Goal: Task Accomplishment & Management: Use online tool/utility

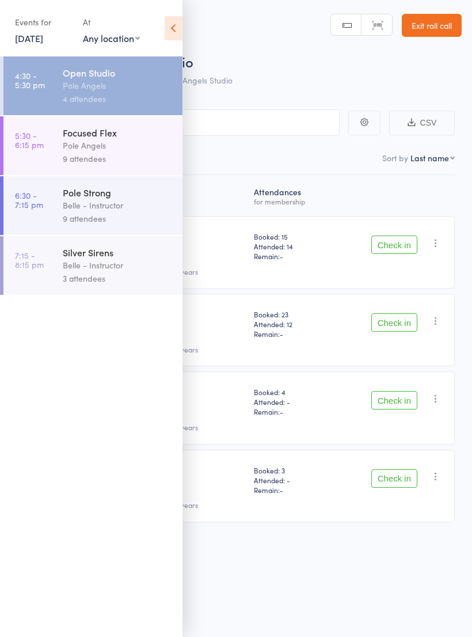
click at [179, 31] on icon at bounding box center [174, 28] width 18 height 24
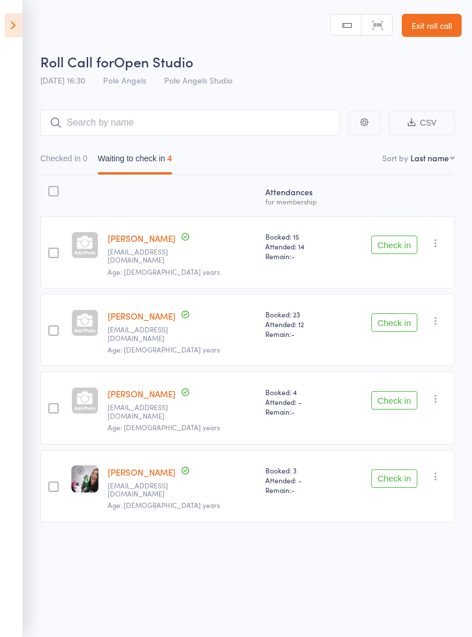
click at [404, 313] on button "Check in" at bounding box center [394, 322] width 46 height 18
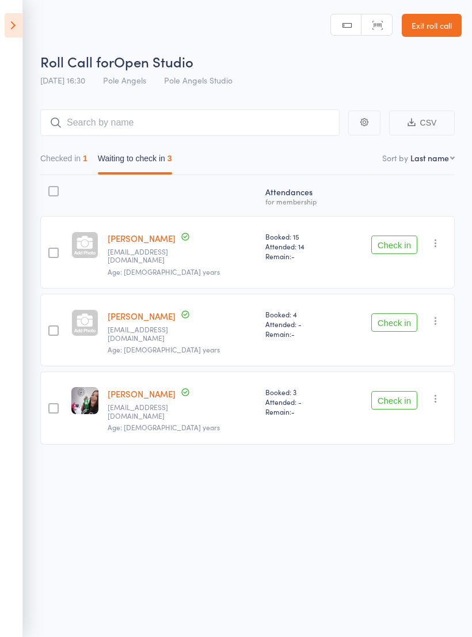
click at [397, 313] on button "Check in" at bounding box center [394, 322] width 46 height 18
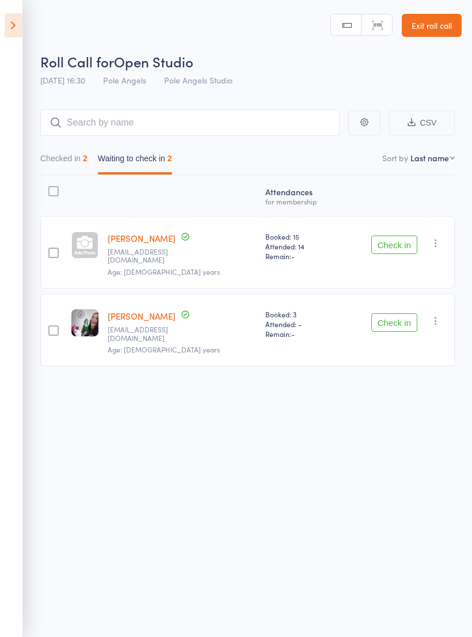
click at [397, 240] on button "Check in" at bounding box center [394, 245] width 46 height 18
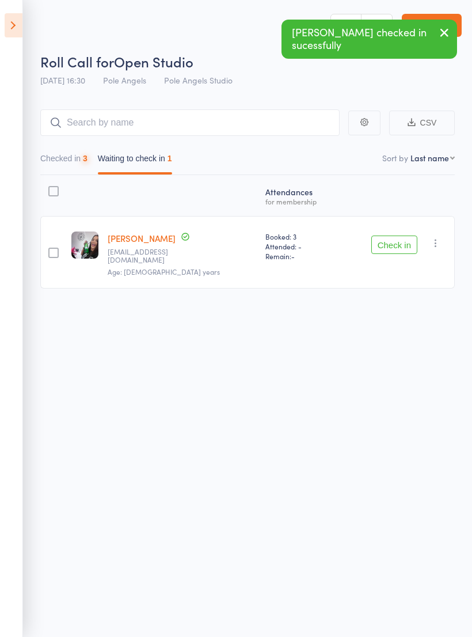
click at [385, 241] on button "Check in" at bounding box center [394, 245] width 46 height 18
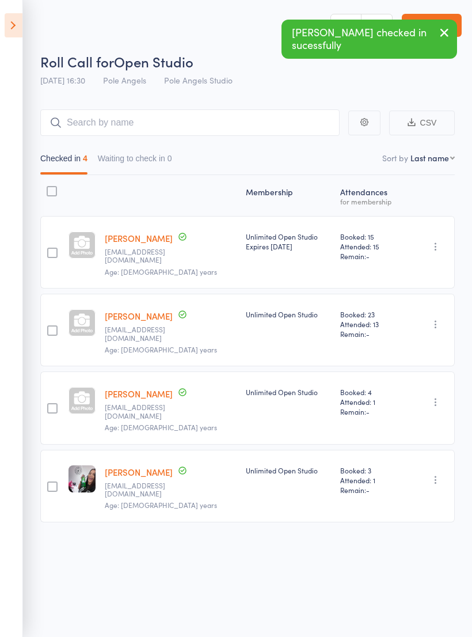
click at [13, 21] on icon at bounding box center [14, 25] width 18 height 24
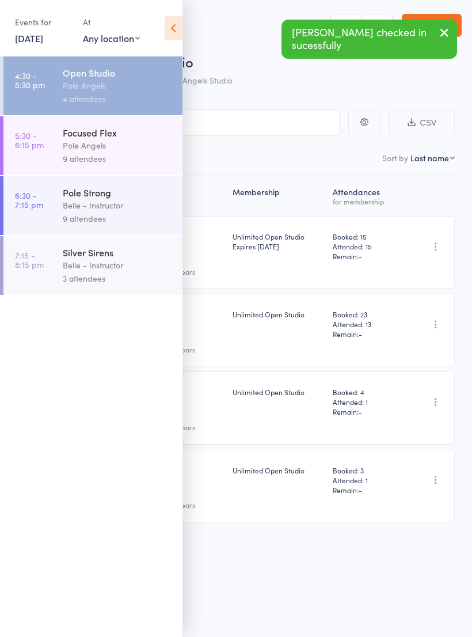
click at [112, 142] on div "Pole Angels" at bounding box center [118, 145] width 110 height 13
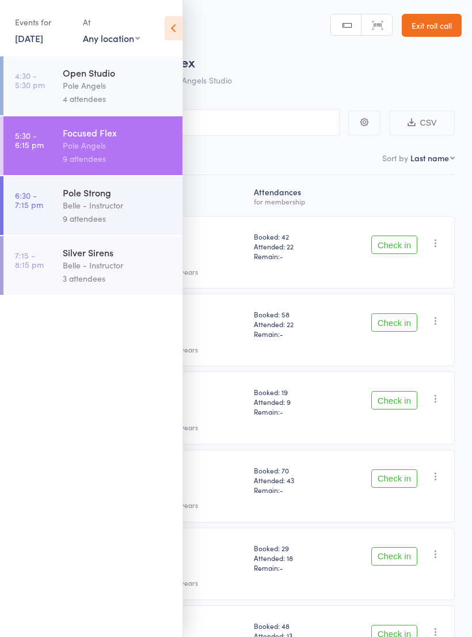
click at [168, 25] on icon at bounding box center [174, 28] width 18 height 24
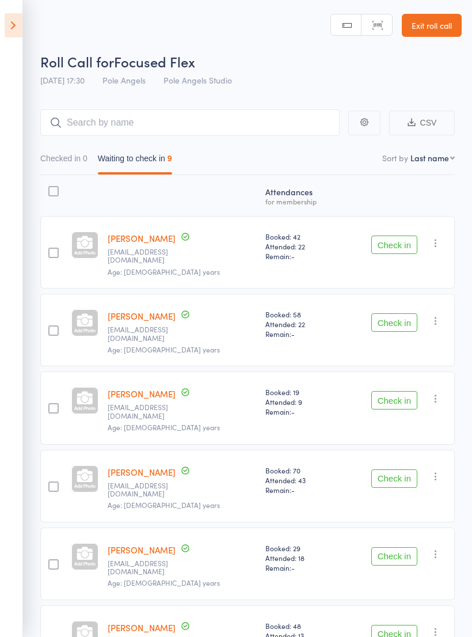
click at [265, 53] on div "Roll Call for Focused Flex" at bounding box center [251, 61] width 422 height 19
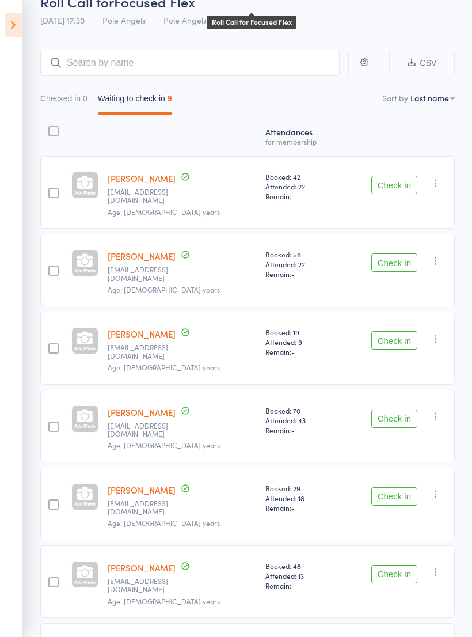
scroll to position [60, 0]
click at [397, 253] on button "Check in" at bounding box center [394, 262] width 46 height 18
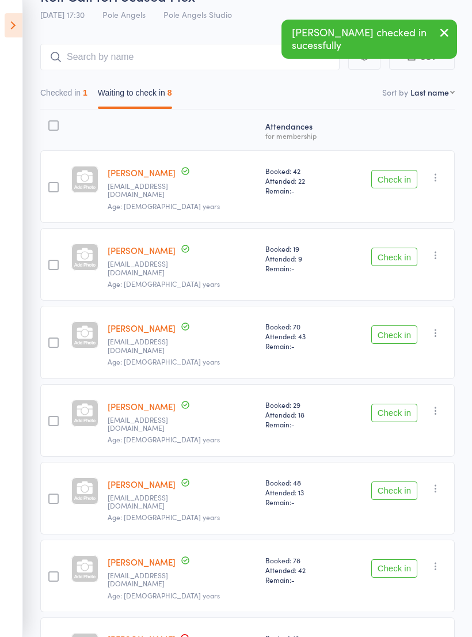
scroll to position [0, 0]
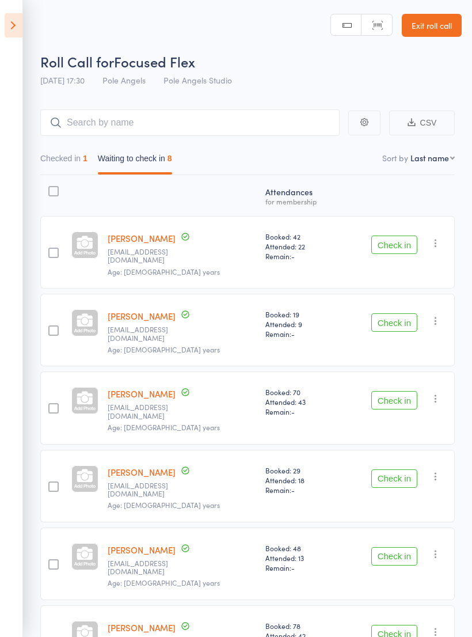
click at [19, 33] on icon at bounding box center [14, 25] width 18 height 24
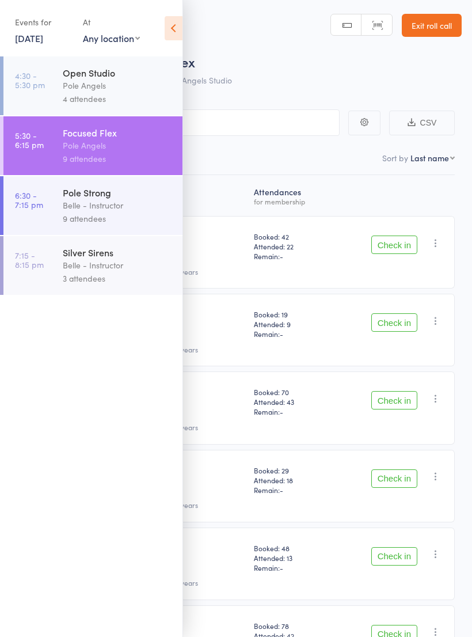
click at [93, 93] on div "4 attendees" at bounding box center [118, 98] width 110 height 13
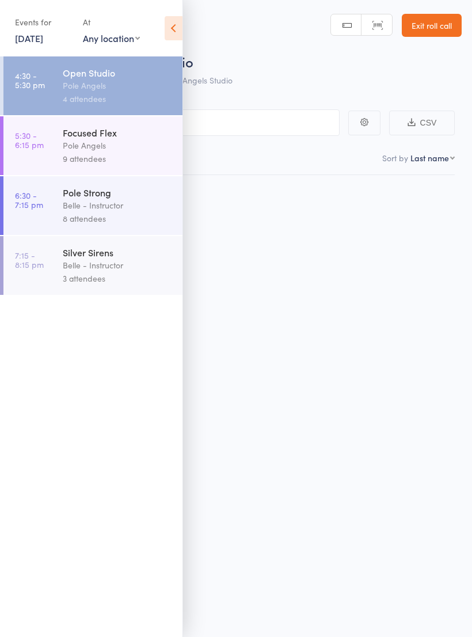
click at [107, 89] on div "Pole Angels" at bounding box center [118, 85] width 110 height 13
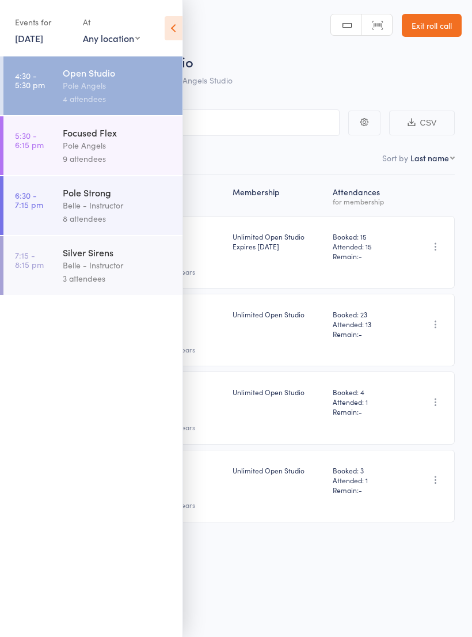
click at [174, 34] on icon at bounding box center [174, 28] width 18 height 24
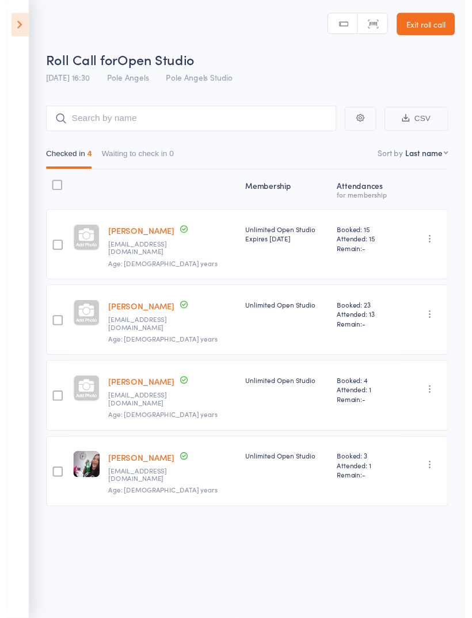
scroll to position [8, 0]
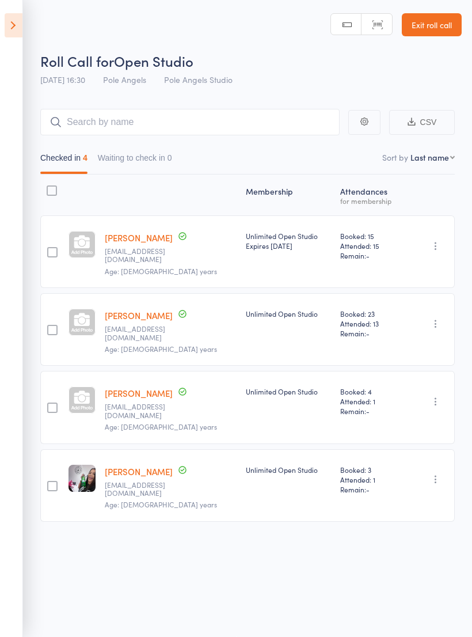
click at [0, 0] on div "edit" at bounding box center [0, 0] width 0 height 0
click at [130, 465] on link "[PERSON_NAME]" at bounding box center [139, 471] width 68 height 12
click at [8, 36] on icon at bounding box center [14, 25] width 18 height 24
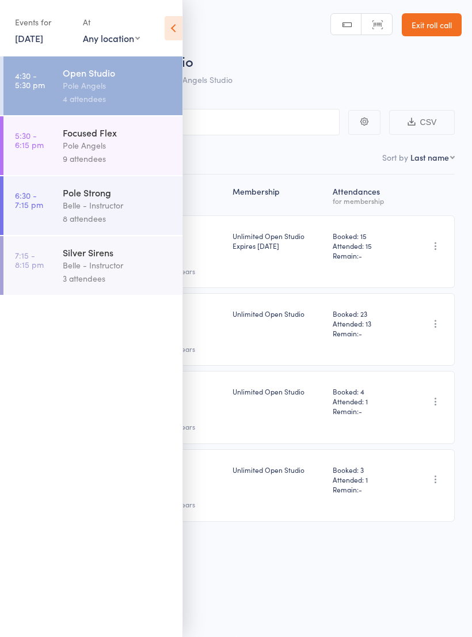
click at [118, 152] on div "Pole Angels" at bounding box center [118, 145] width 110 height 13
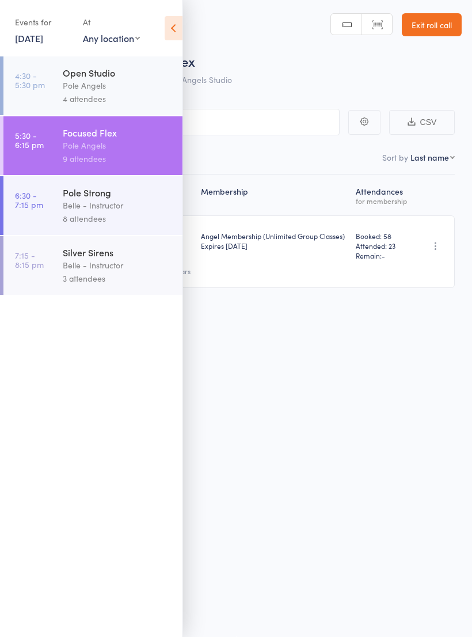
click at [95, 90] on div "Pole Angels" at bounding box center [118, 85] width 110 height 13
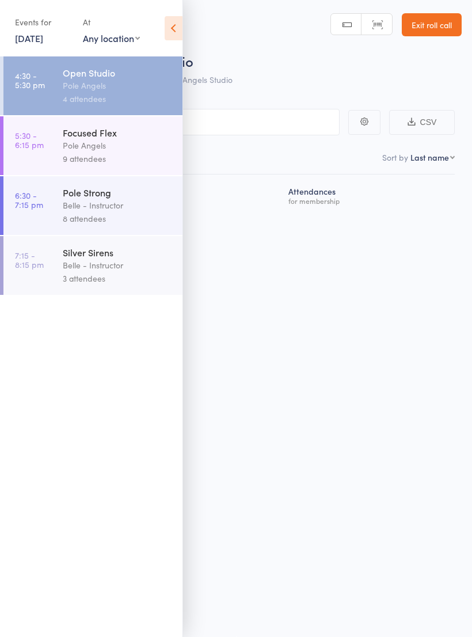
click at [165, 35] on icon at bounding box center [174, 28] width 18 height 24
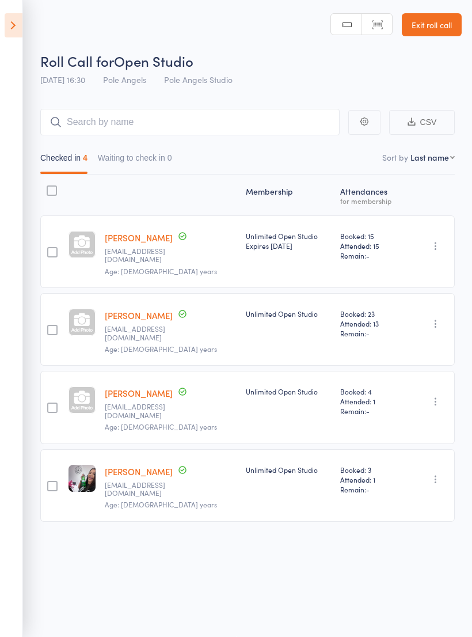
click at [201, 456] on div "[PERSON_NAME] [EMAIL_ADDRESS][DOMAIN_NAME] Age: [DEMOGRAPHIC_DATA] years" at bounding box center [170, 485] width 141 height 73
click at [50, 481] on div at bounding box center [52, 486] width 10 height 10
click at [50, 483] on input "checkbox" at bounding box center [50, 483] width 0 height 0
click at [434, 616] on button "Mark absent" at bounding box center [416, 613] width 69 height 24
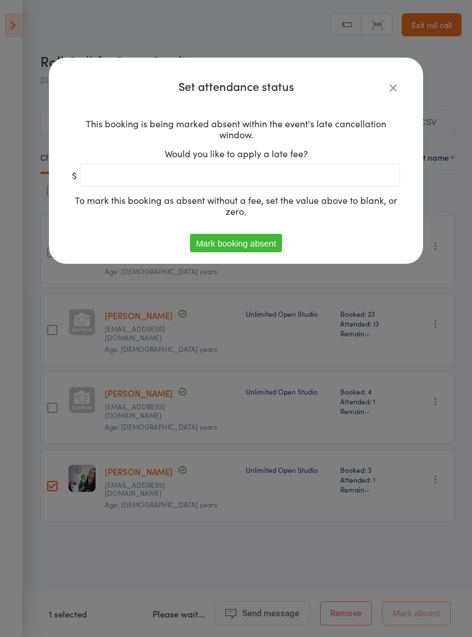
click at [393, 84] on icon at bounding box center [393, 87] width 13 height 13
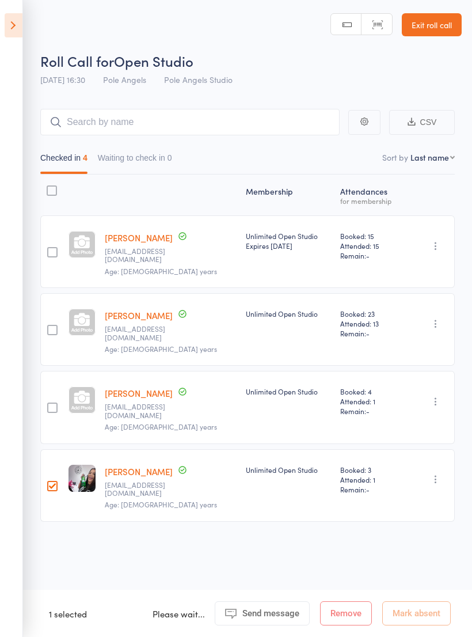
click at [58, 481] on div at bounding box center [52, 486] width 10 height 10
click at [50, 483] on input "checkbox" at bounding box center [50, 483] width 0 height 0
click at [57, 481] on div at bounding box center [52, 486] width 10 height 10
click at [50, 483] on input "checkbox" at bounding box center [50, 483] width 0 height 0
click at [12, 19] on icon at bounding box center [14, 25] width 18 height 24
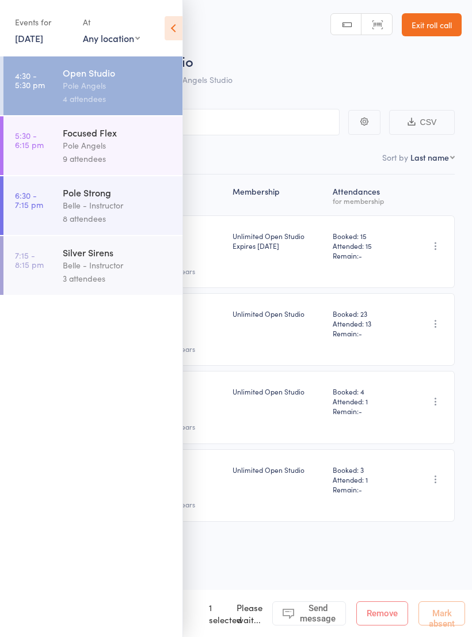
click at [59, 153] on link "5:30 - 6:15 pm Focused Flex Pole Angels 9 attendees" at bounding box center [92, 145] width 179 height 59
click at [84, 144] on div "Pole Angels" at bounding box center [118, 145] width 110 height 13
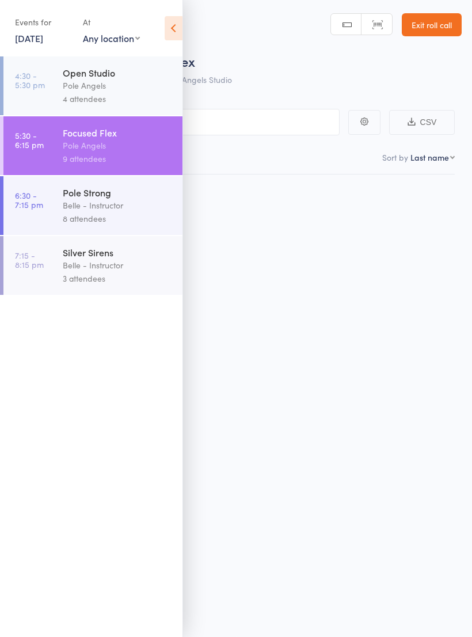
click at [74, 152] on div "Pole Angels" at bounding box center [118, 145] width 110 height 13
click at [88, 95] on div "4 attendees" at bounding box center [118, 98] width 110 height 13
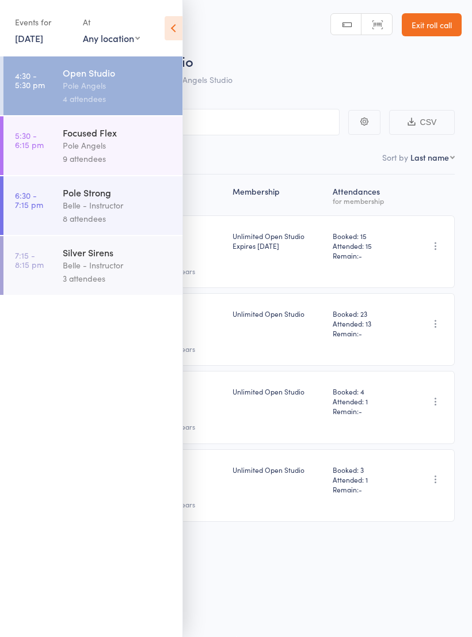
click at [179, 26] on icon at bounding box center [174, 28] width 18 height 24
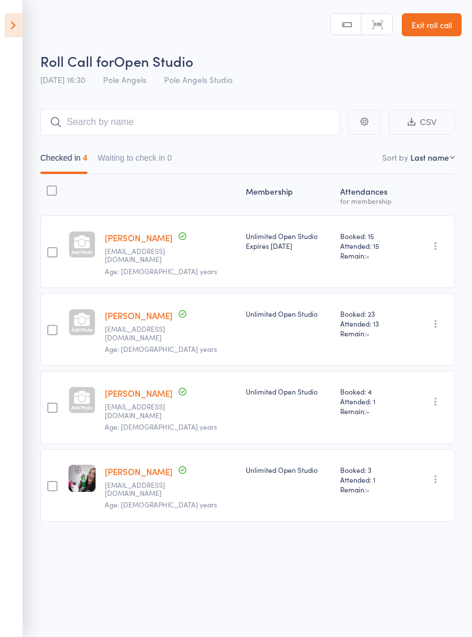
click at [56, 481] on div at bounding box center [52, 486] width 10 height 10
click at [50, 483] on input "checkbox" at bounding box center [50, 483] width 0 height 0
click at [417, 607] on button "Mark absent" at bounding box center [416, 613] width 69 height 24
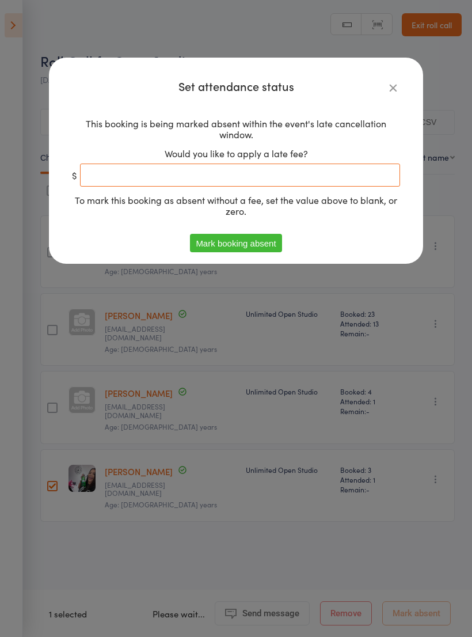
click at [210, 183] on input "number" at bounding box center [240, 175] width 320 height 23
type input "15"
click at [256, 244] on button "Mark booking absent" at bounding box center [236, 243] width 92 height 18
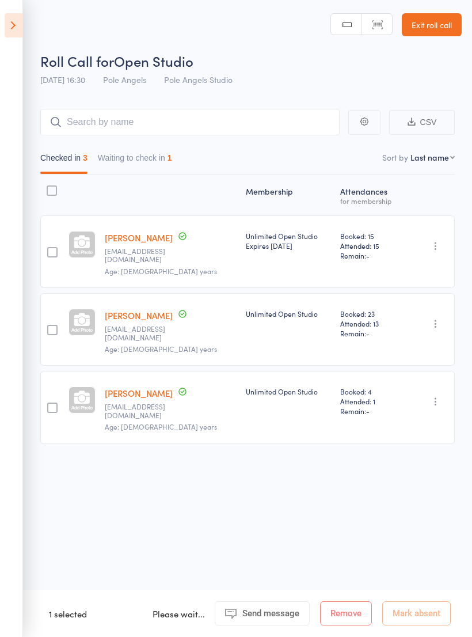
click at [7, 23] on icon at bounding box center [14, 25] width 18 height 24
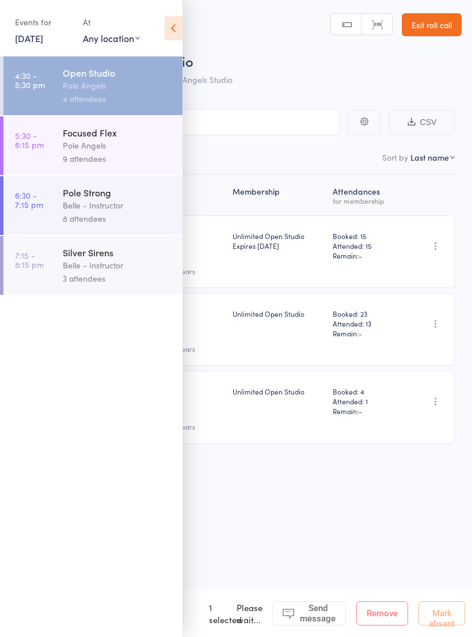
click at [51, 150] on link "5:30 - 6:15 pm Focused Flex Pole Angels 9 attendees" at bounding box center [92, 145] width 179 height 59
click at [77, 145] on div "Pole Angels" at bounding box center [118, 145] width 110 height 13
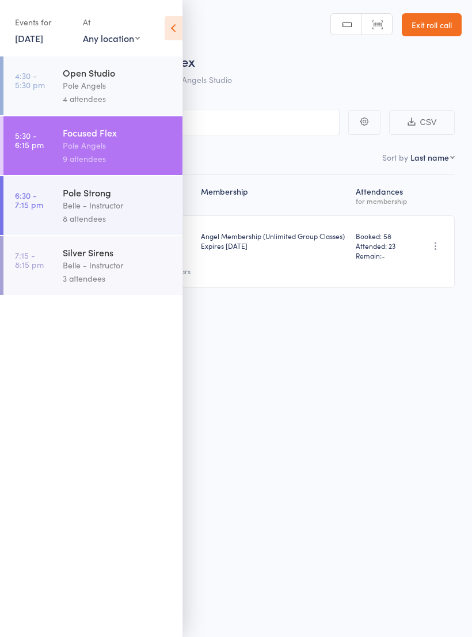
click at [173, 33] on icon at bounding box center [174, 28] width 18 height 24
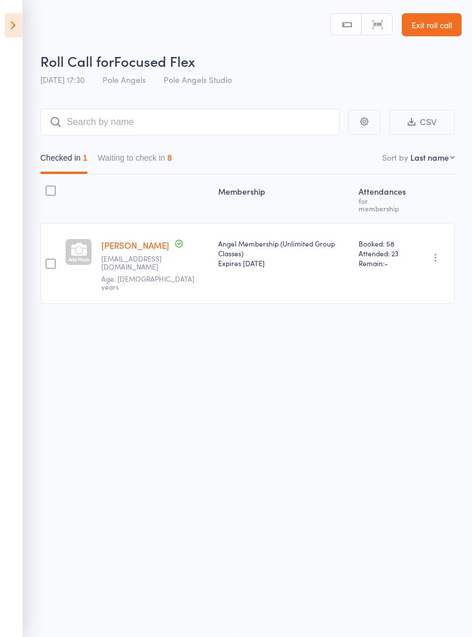
click at [126, 156] on button "Waiting to check in 8" at bounding box center [135, 160] width 74 height 26
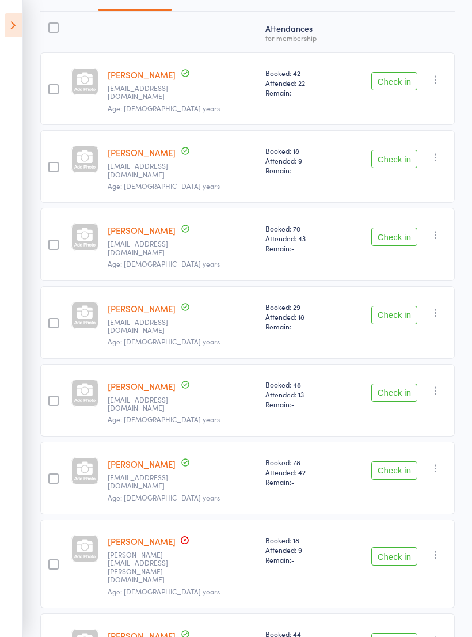
scroll to position [166, 0]
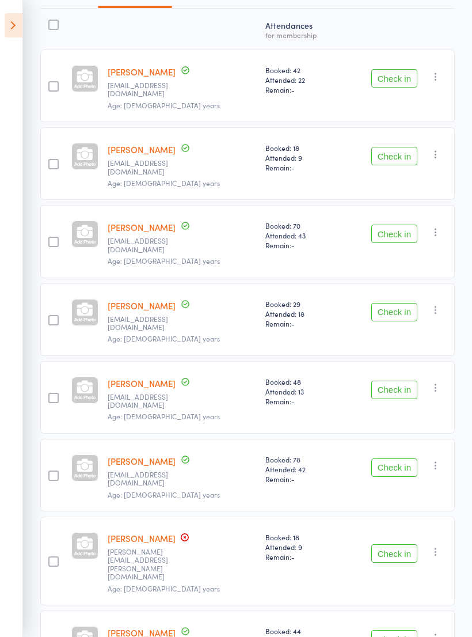
click at [393, 225] on button "Check in" at bounding box center [394, 234] width 46 height 18
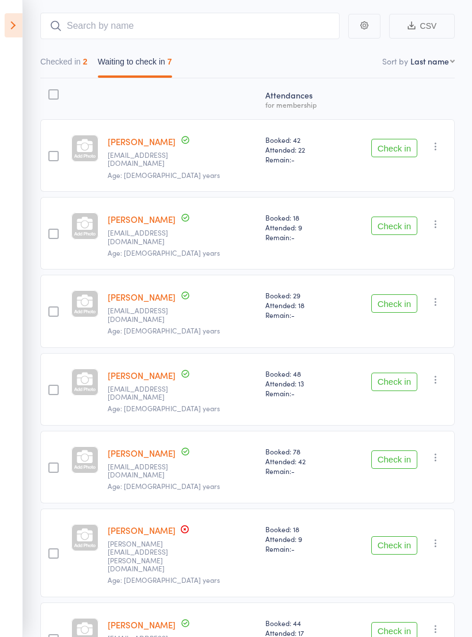
click at [388, 622] on button "Check in" at bounding box center [394, 631] width 46 height 18
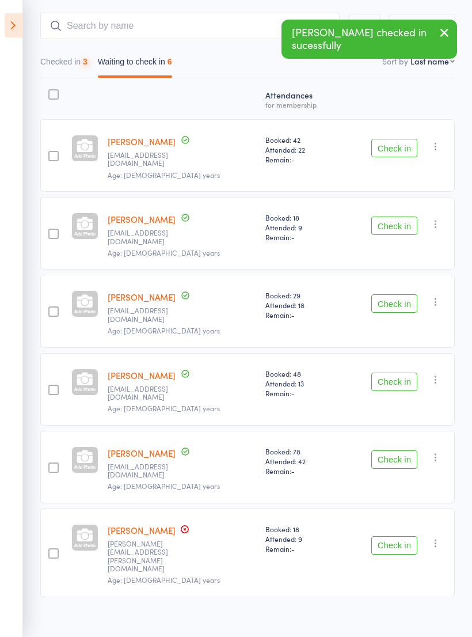
scroll to position [27, 0]
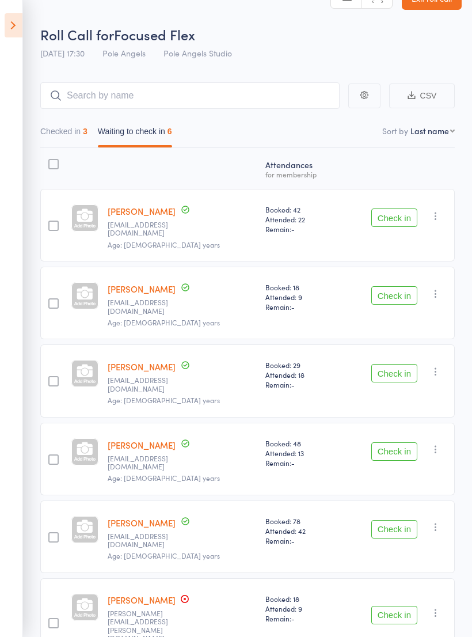
click at [384, 442] on button "Check in" at bounding box center [394, 451] width 46 height 18
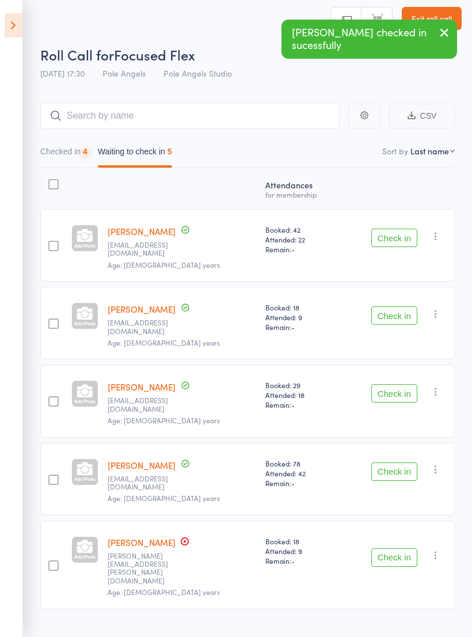
scroll to position [8, 0]
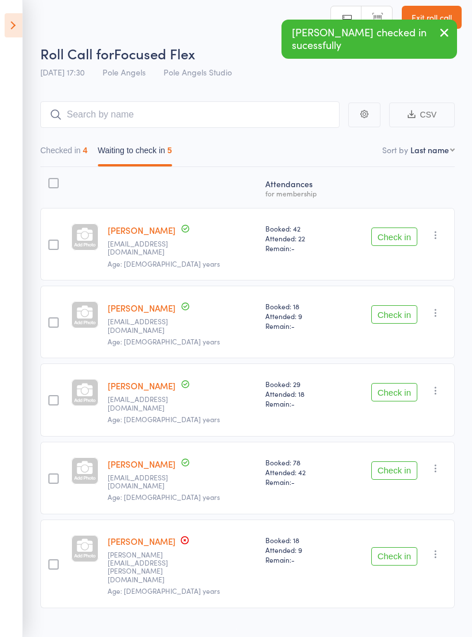
click at [396, 308] on button "Check in" at bounding box center [394, 314] width 46 height 18
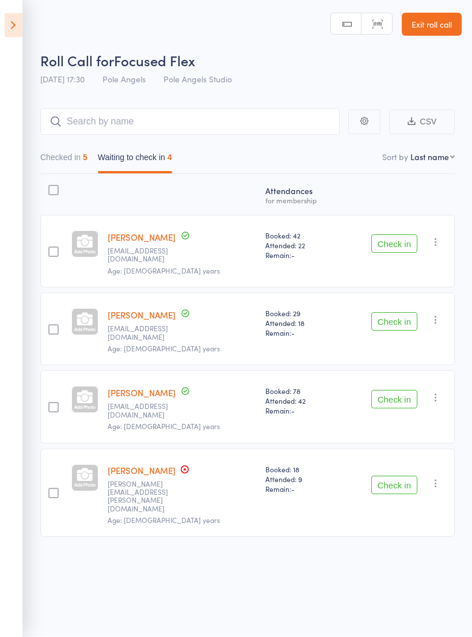
scroll to position [0, 0]
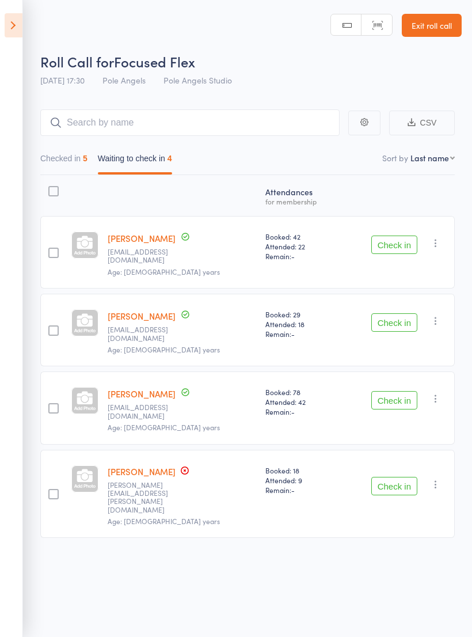
click at [66, 161] on button "Checked in 5" at bounding box center [63, 161] width 47 height 26
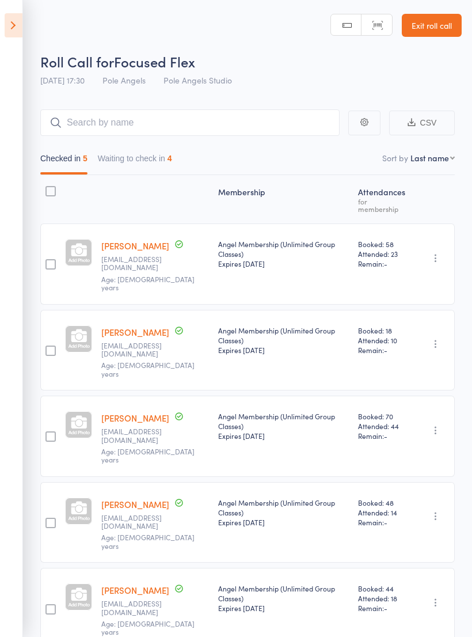
click at [147, 160] on button "Waiting to check in 4" at bounding box center [135, 161] width 74 height 26
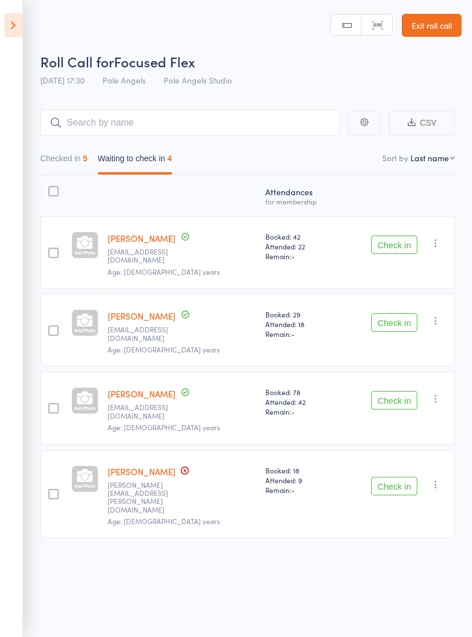
click at [378, 242] on button "Check in" at bounding box center [394, 245] width 46 height 18
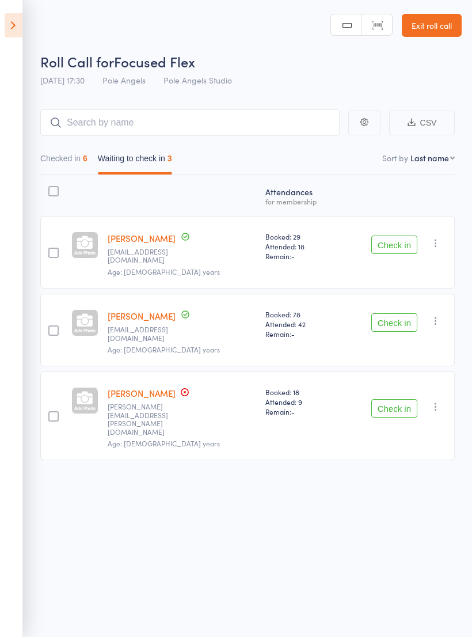
click at [67, 142] on div "Checked in 6 Waiting to check in 3" at bounding box center [247, 155] width 415 height 39
click at [67, 158] on button "Checked in 6" at bounding box center [63, 161] width 47 height 26
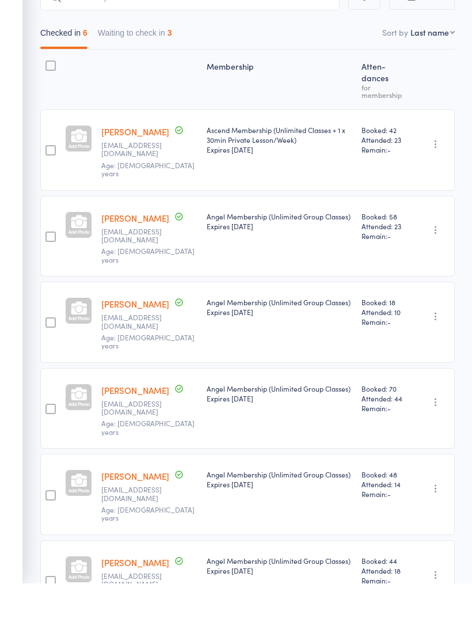
scroll to position [71, 0]
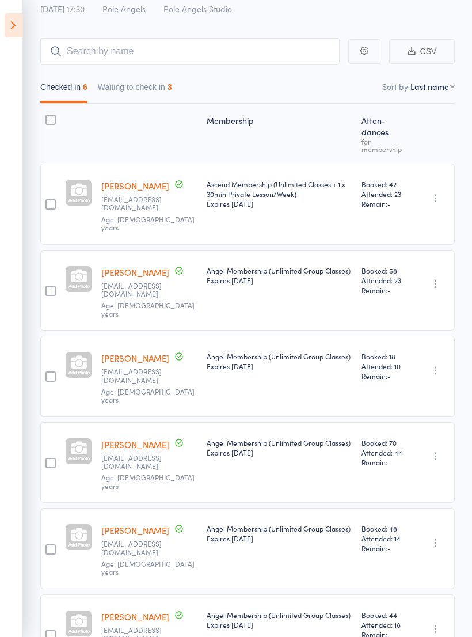
click at [139, 96] on button "Waiting to check in 3" at bounding box center [135, 90] width 74 height 26
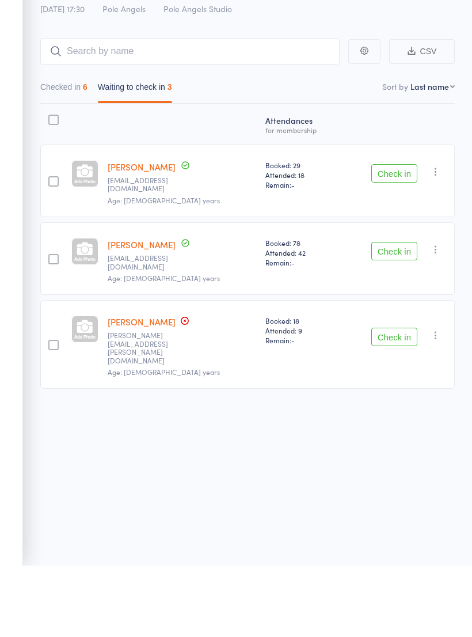
scroll to position [8, 0]
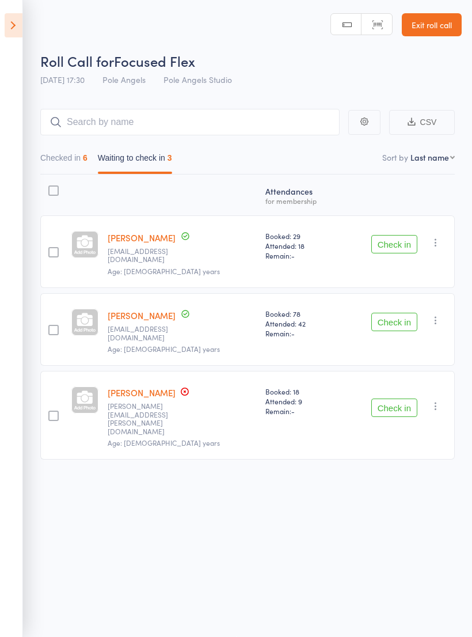
click at [387, 313] on button "Check in" at bounding box center [394, 322] width 46 height 18
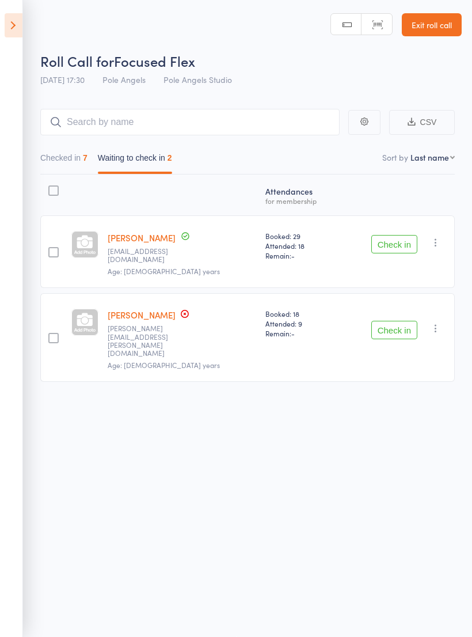
click at [401, 321] on button "Check in" at bounding box center [394, 330] width 46 height 18
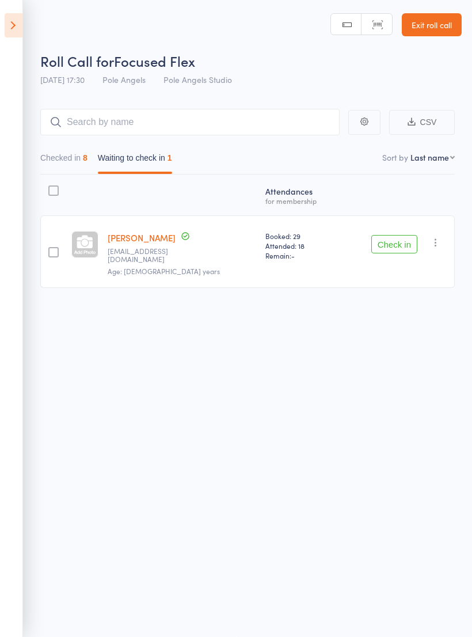
click at [392, 216] on div "Check in Check in Send message Add Note Remove [PERSON_NAME] absent" at bounding box center [397, 251] width 115 height 73
click at [388, 235] on button "Check in" at bounding box center [394, 244] width 46 height 18
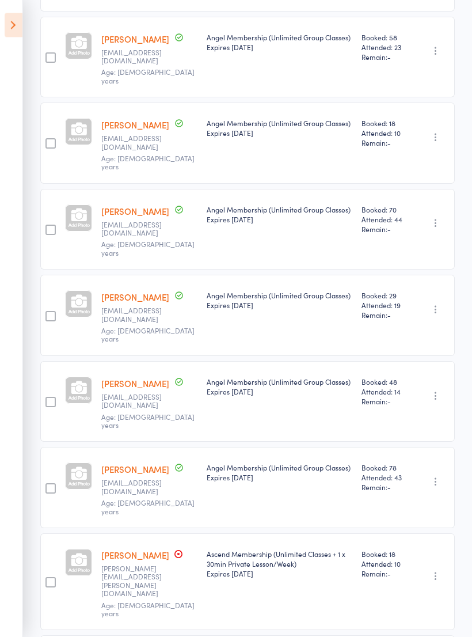
scroll to position [317, 0]
